Goal: Information Seeking & Learning: Learn about a topic

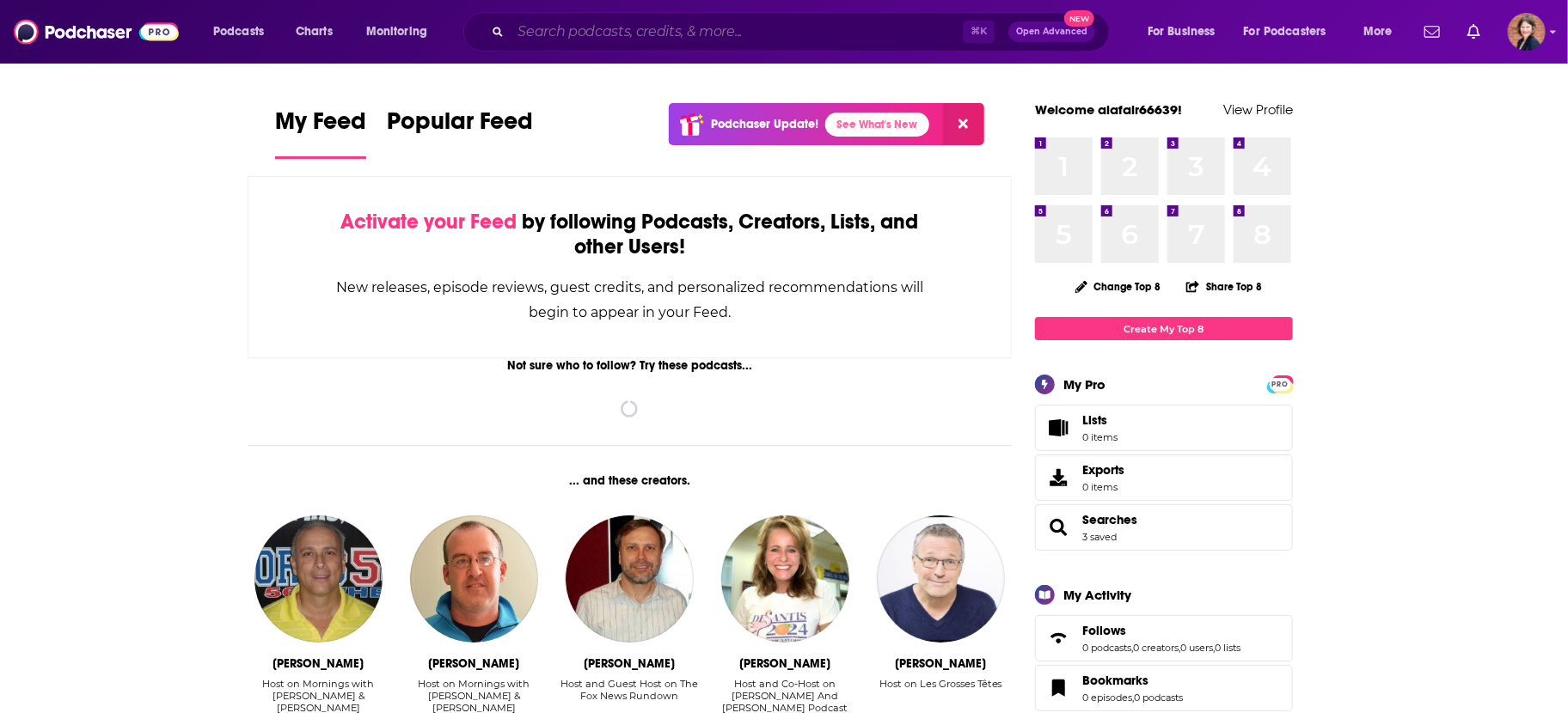
click at [582, 34] on input "Search podcasts, credits, & more..." at bounding box center [736, 31] width 452 height 28
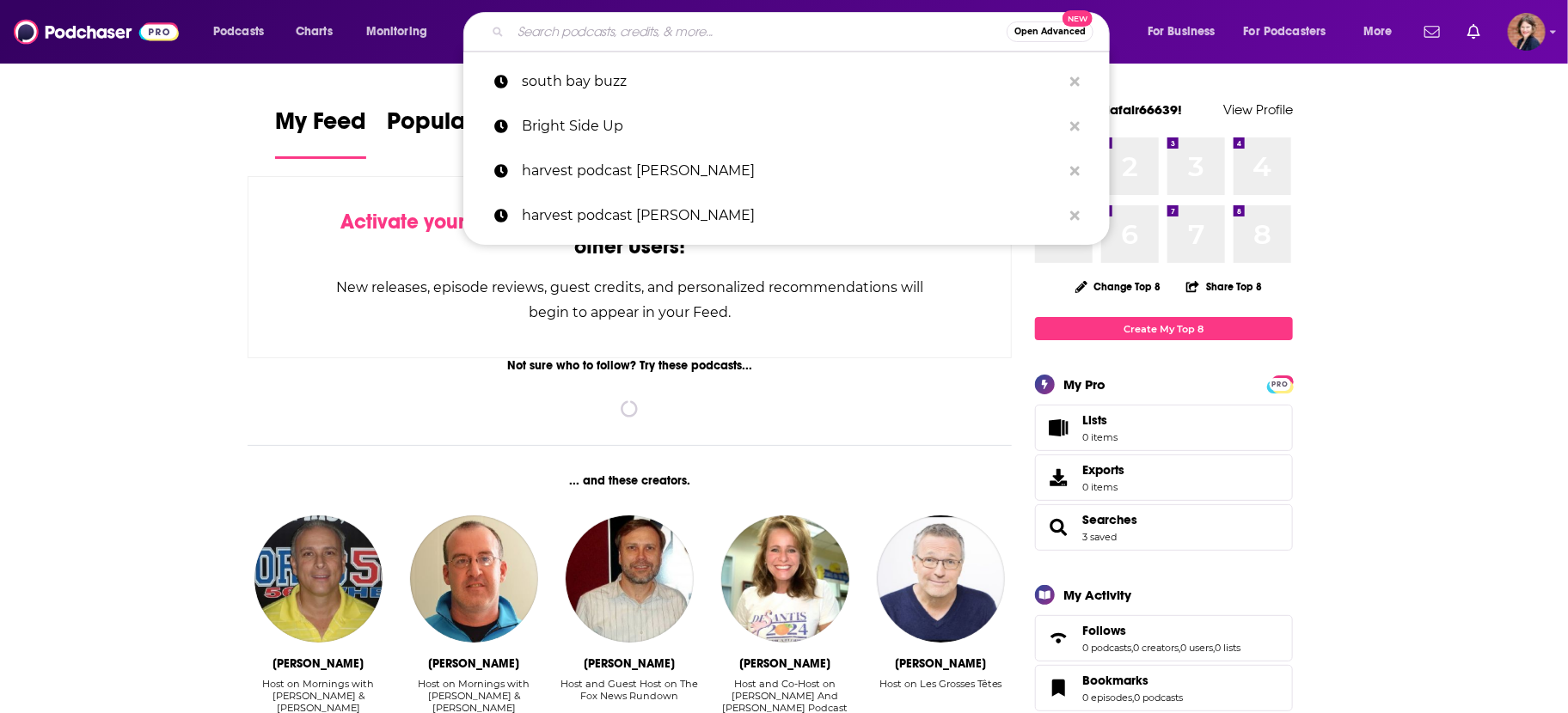
paste input "The Psychedelic Report"
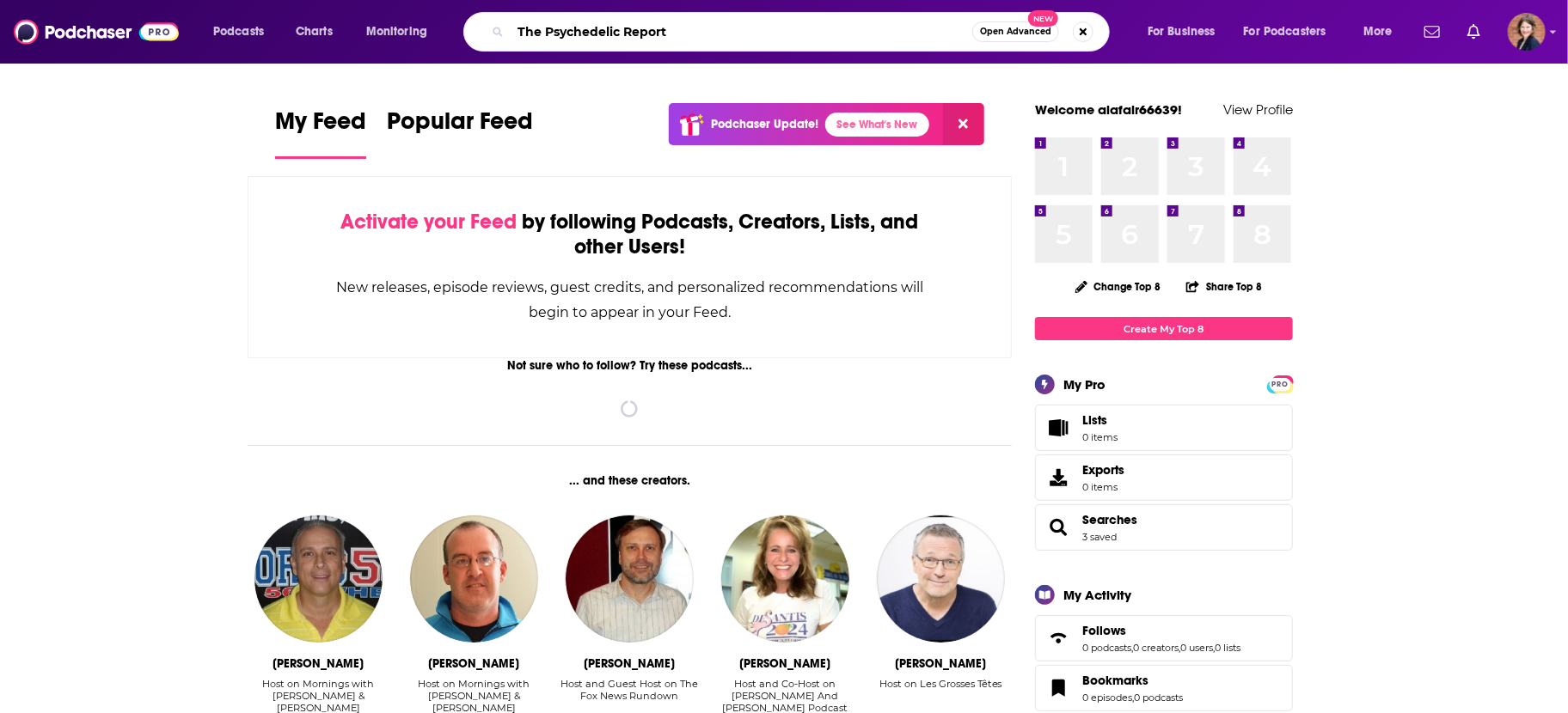
type input "The Psychedelic Report"
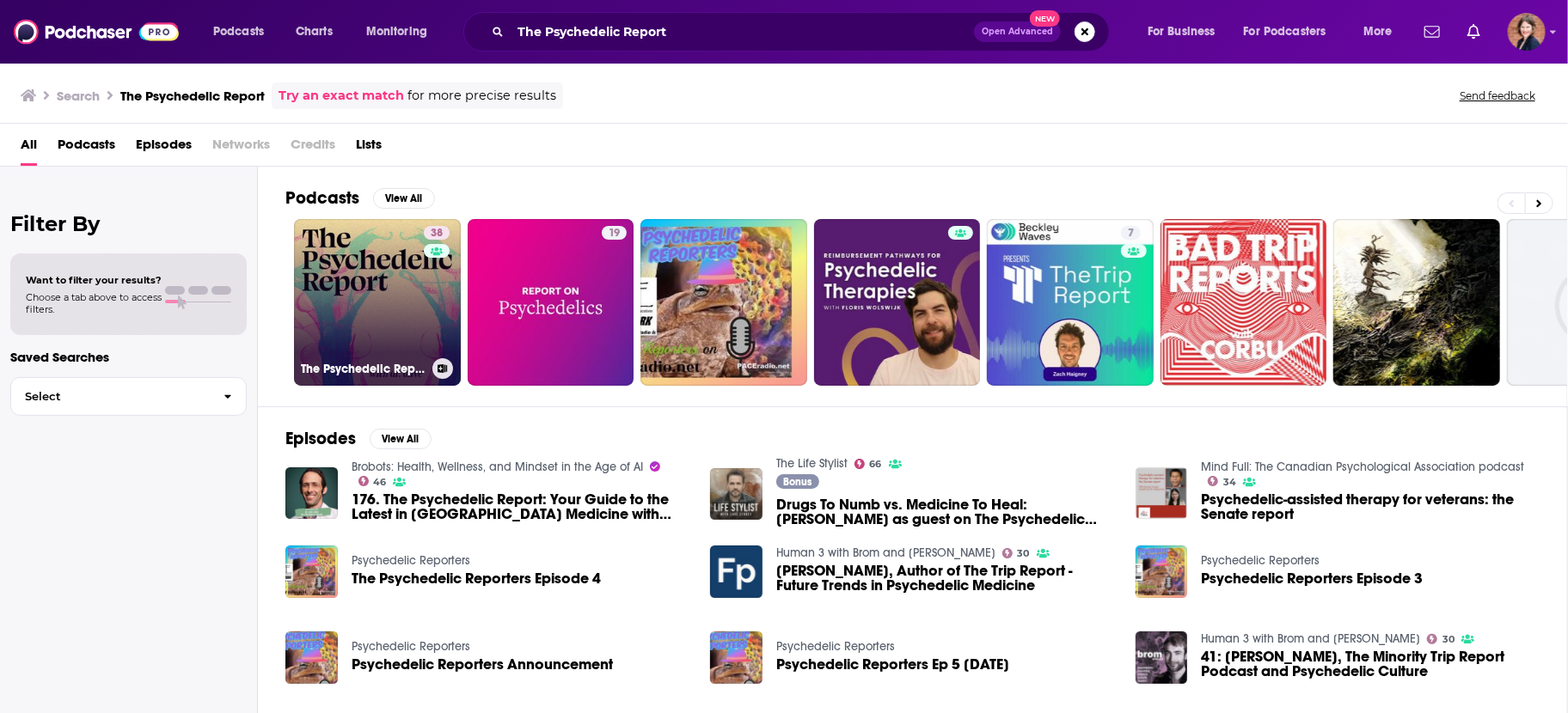
click at [346, 281] on link "38 The Psychedelic Report" at bounding box center [377, 302] width 167 height 167
